Goal: Information Seeking & Learning: Find specific fact

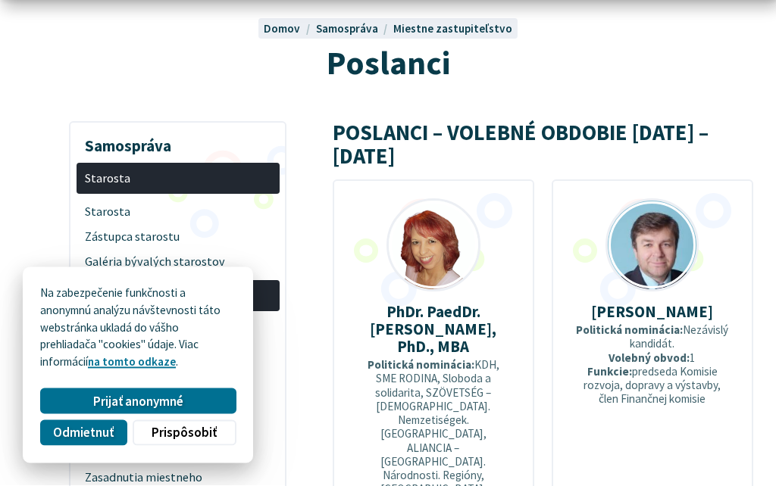
scroll to position [161, 0]
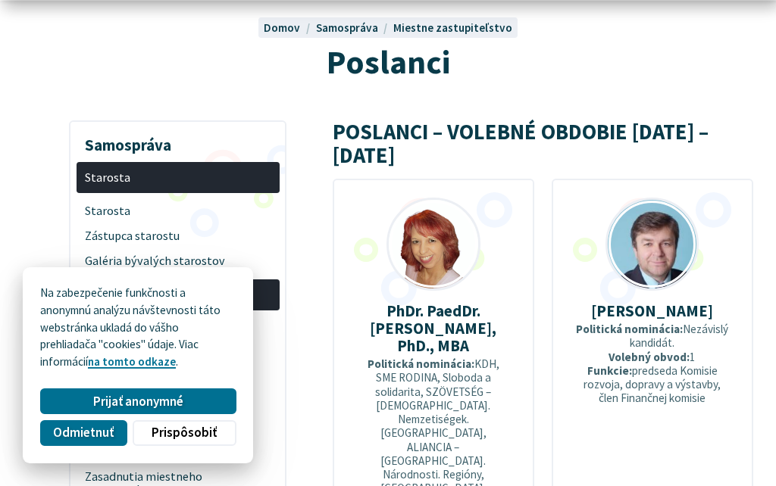
click at [100, 441] on span "Odmietnuť" at bounding box center [83, 433] width 61 height 16
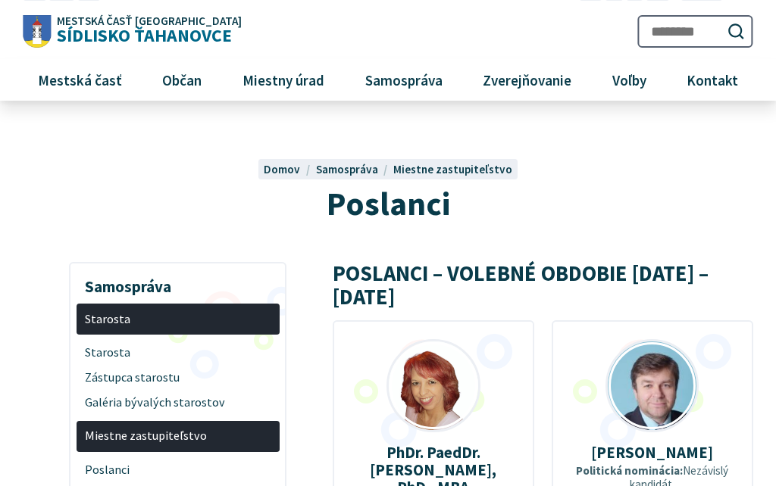
scroll to position [0, 0]
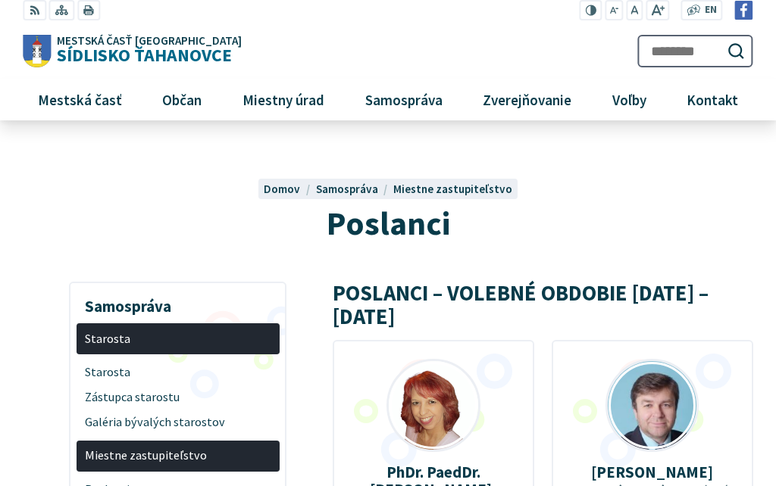
click at [130, 370] on span "Starosta" at bounding box center [178, 373] width 186 height 25
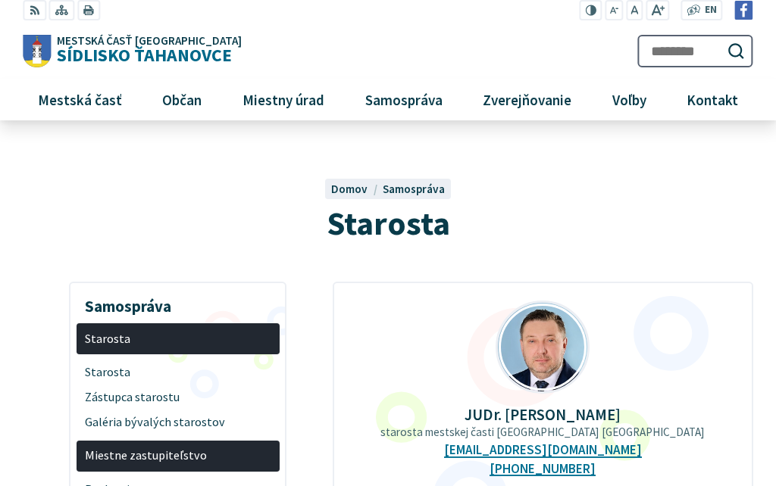
click at [157, 401] on span "Zástupca starostu" at bounding box center [178, 397] width 186 height 25
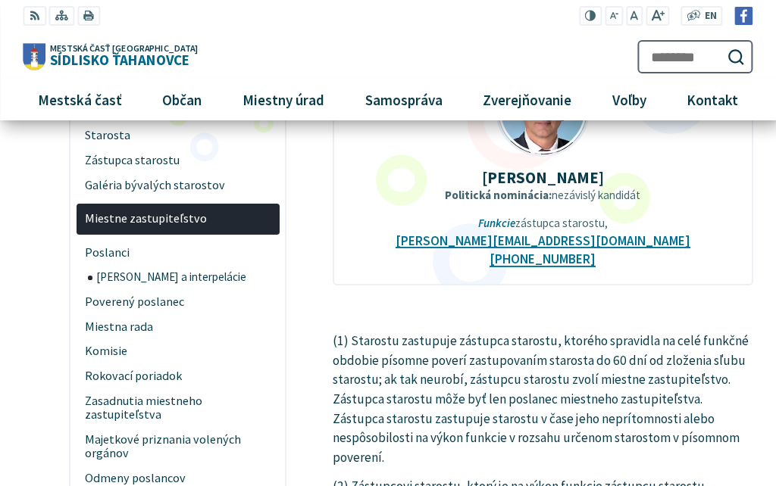
scroll to position [167, 0]
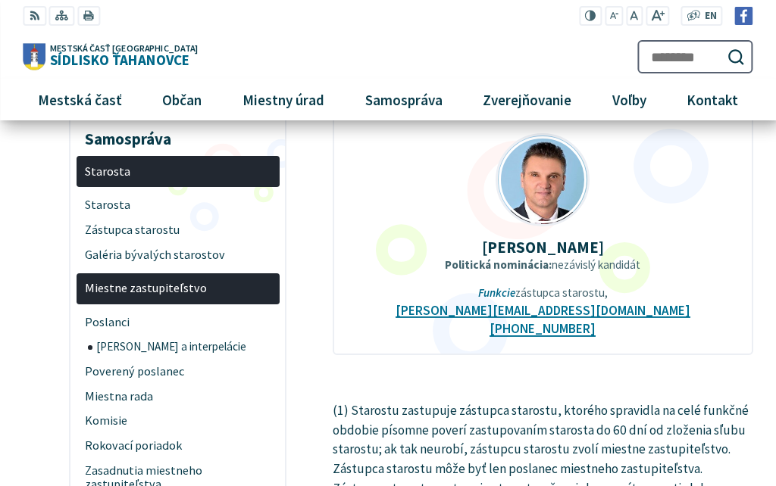
click at [119, 314] on span "Poslanci" at bounding box center [178, 322] width 186 height 25
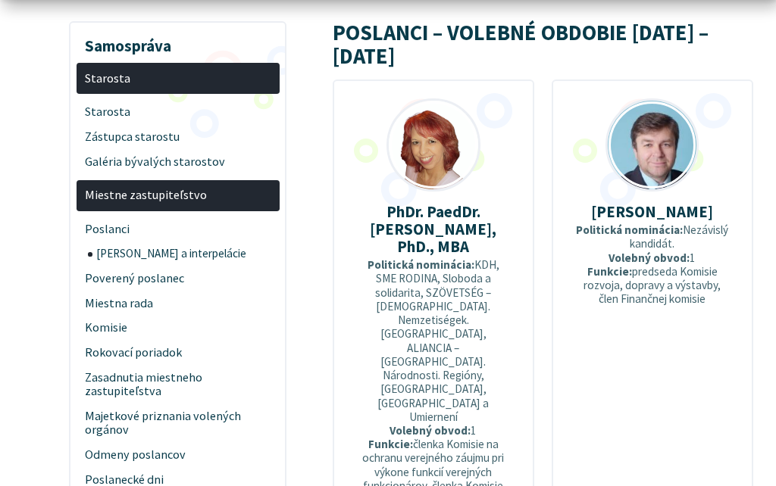
scroll to position [261, 0]
click at [655, 223] on strong "Politická nominácia:" at bounding box center [629, 230] width 107 height 14
click at [665, 251] on strong "Volebný obvod:" at bounding box center [648, 258] width 81 height 14
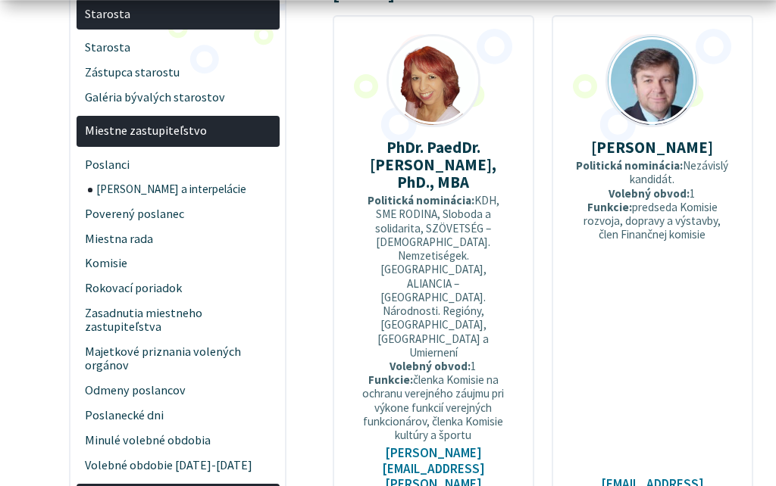
scroll to position [326, 0]
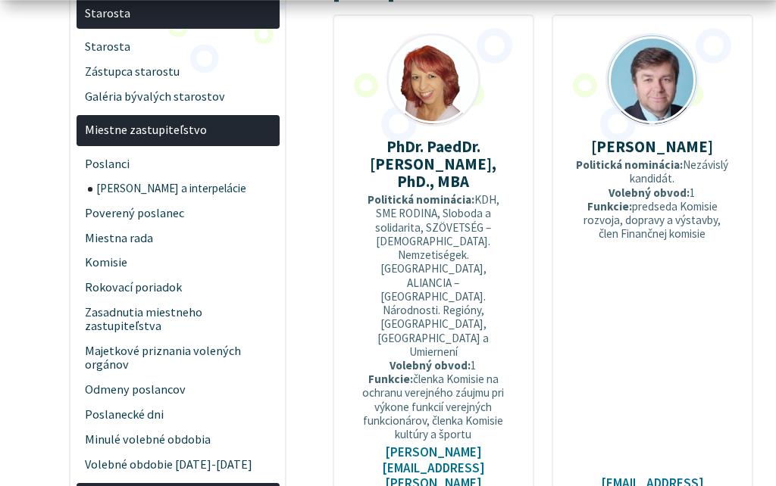
click at [170, 383] on span "Odmeny poslancov" at bounding box center [178, 389] width 186 height 25
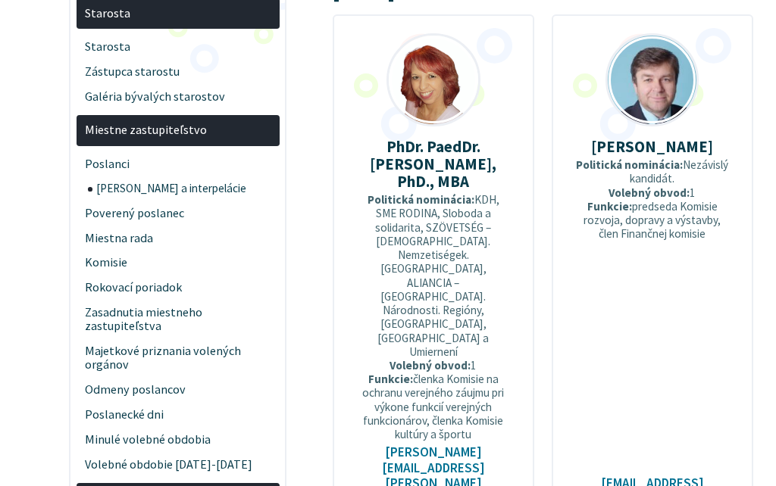
scroll to position [392, 0]
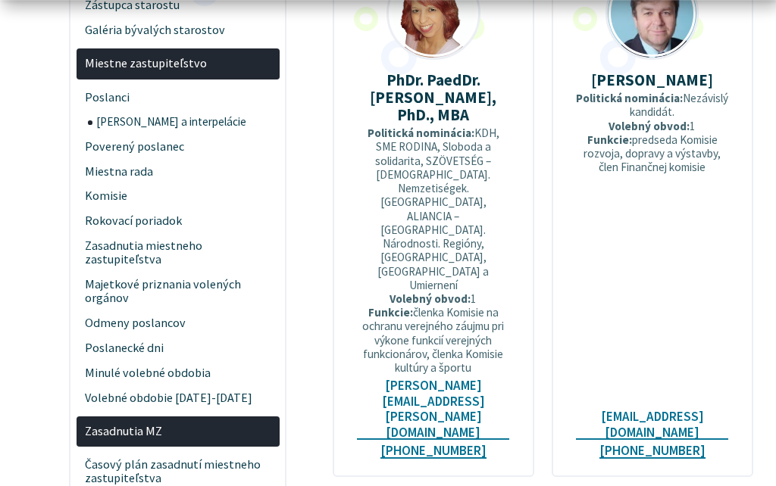
click at [167, 145] on span "Poverený poslanec" at bounding box center [178, 146] width 186 height 25
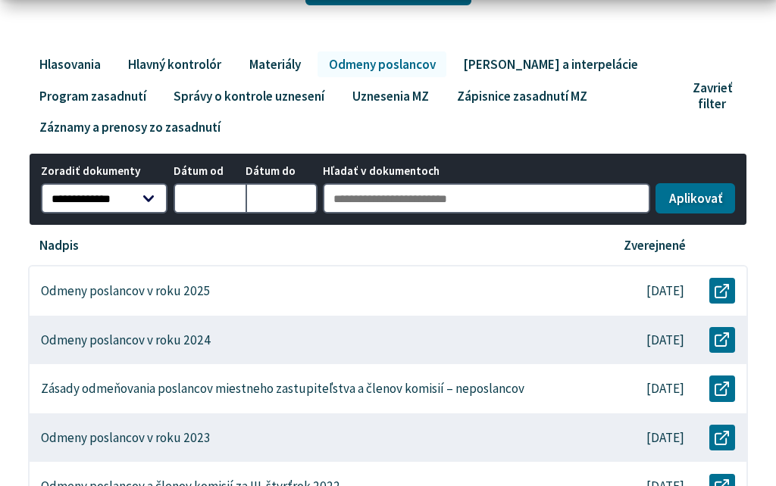
scroll to position [353, 0]
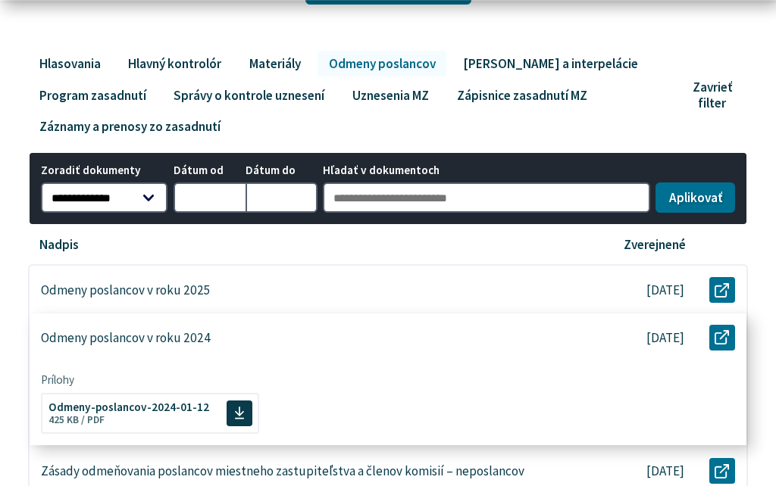
click at [192, 342] on p "Odmeny poslancov v roku 2024" at bounding box center [126, 338] width 170 height 16
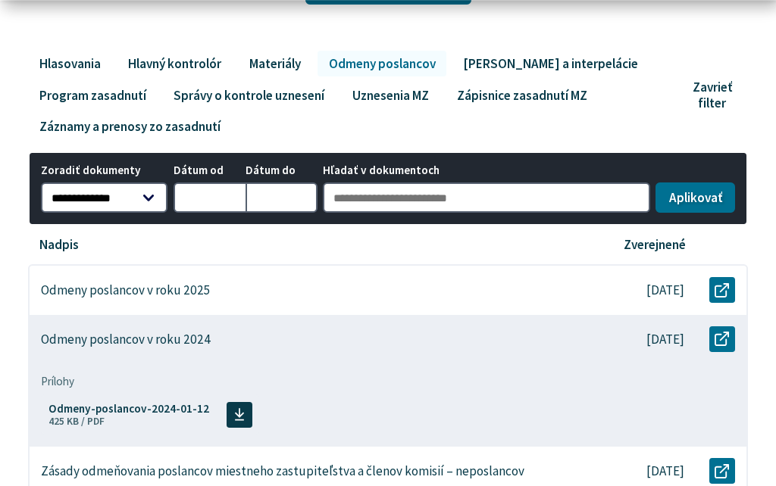
click at [141, 403] on span "Odmeny-poslancov-2024-01-12" at bounding box center [128, 408] width 161 height 11
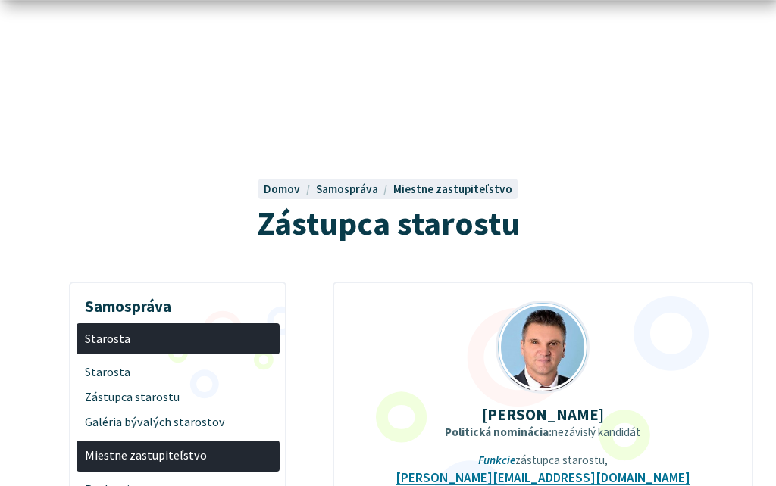
scroll to position [234, 0]
